Goal: Find specific page/section: Find specific page/section

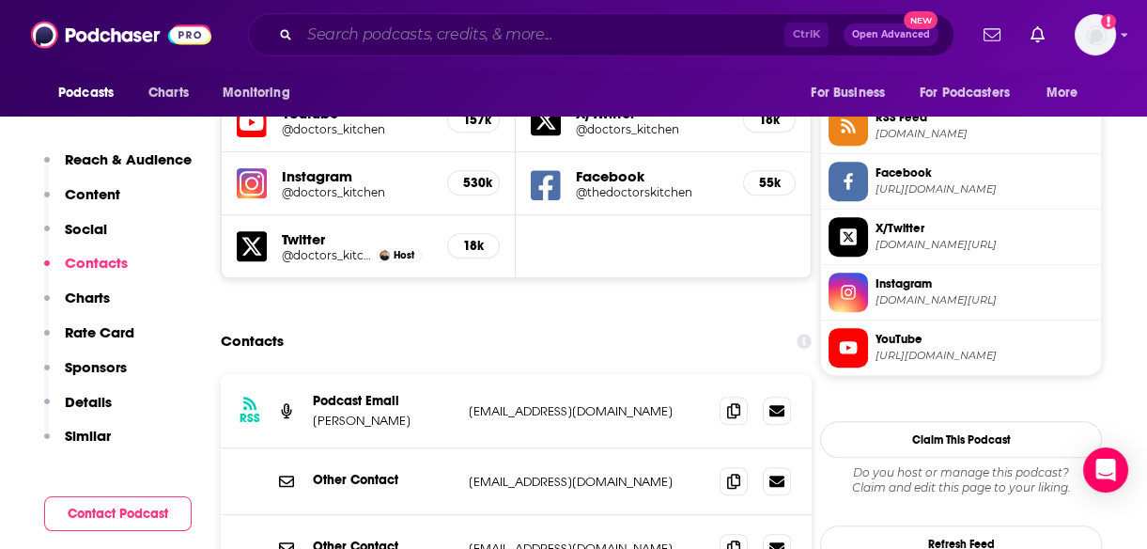
click at [387, 45] on input "Search podcasts, credits, & more..." at bounding box center [542, 35] width 485 height 30
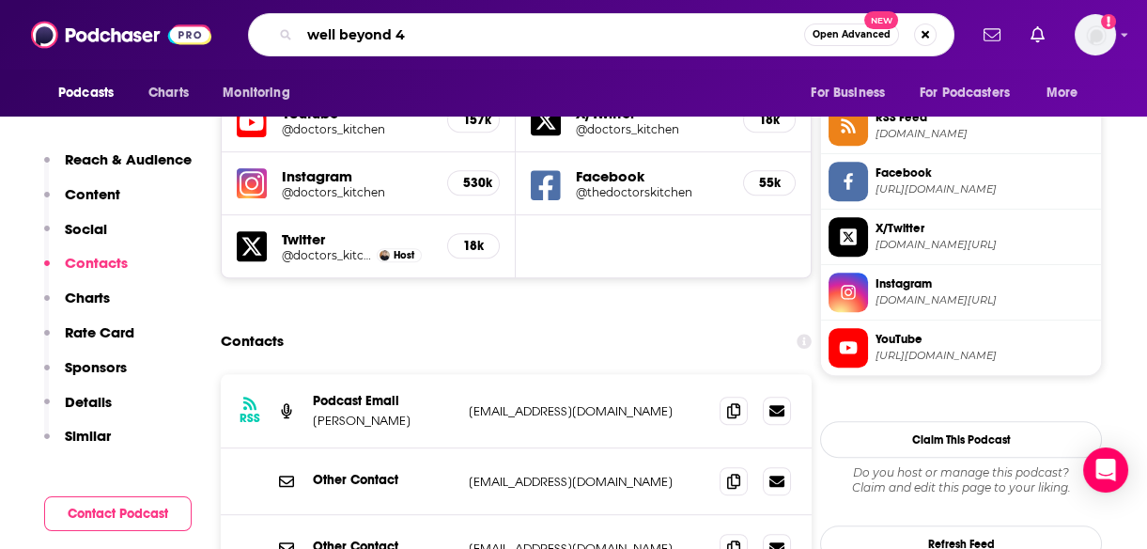
type input "well beyond 40"
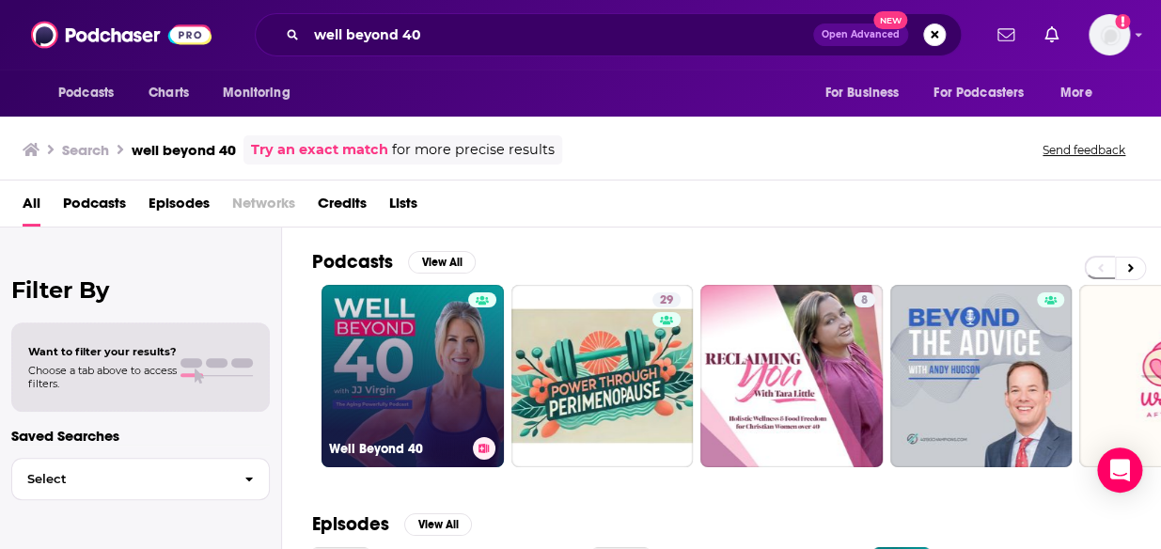
click at [401, 361] on link "Well Beyond 40" at bounding box center [412, 376] width 182 height 182
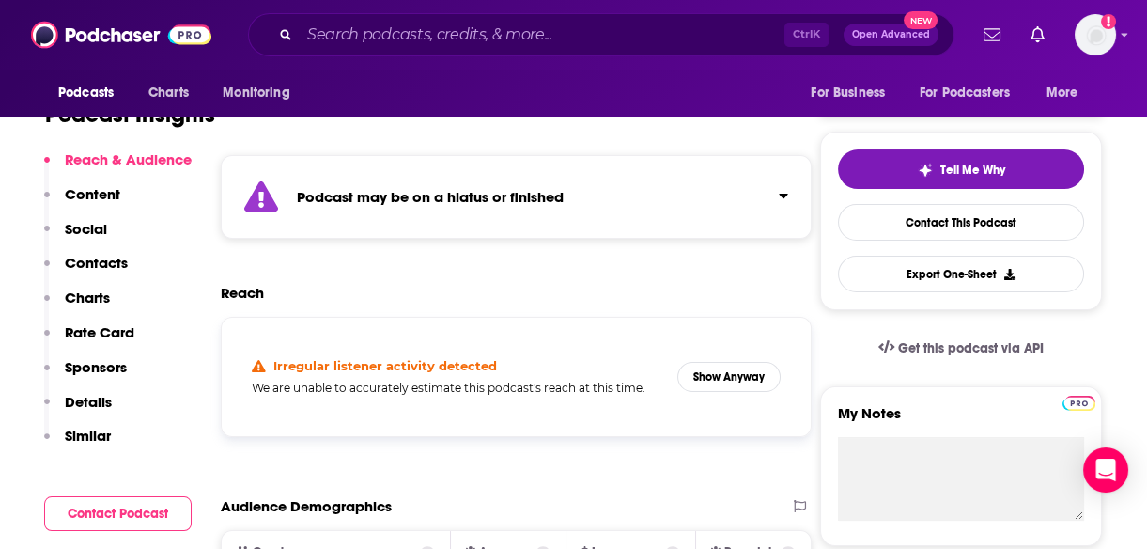
scroll to position [357, 0]
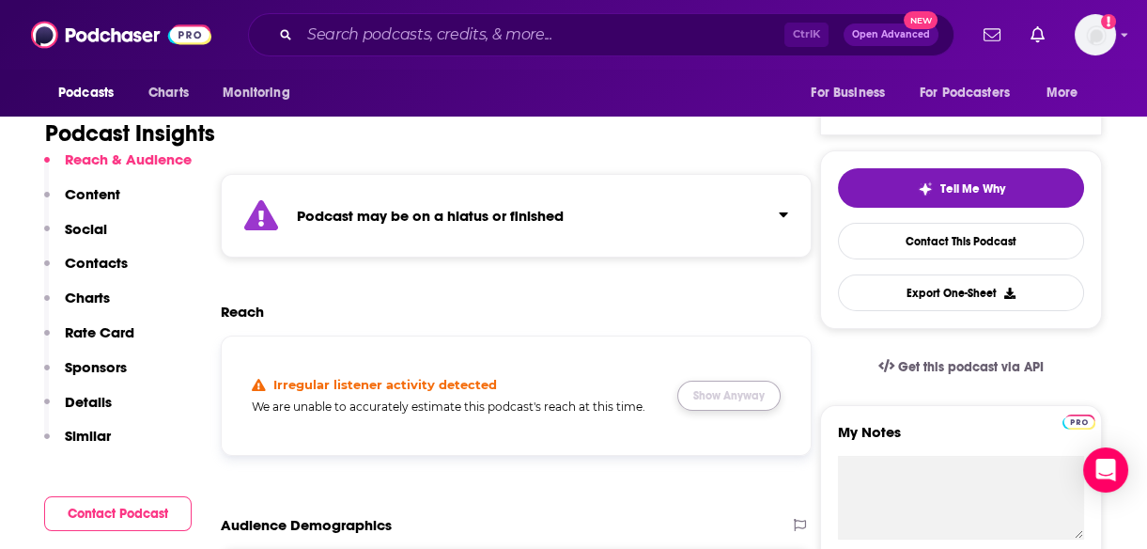
click at [724, 385] on button "Show Anyway" at bounding box center [729, 396] width 103 height 30
